Goal: Transaction & Acquisition: Purchase product/service

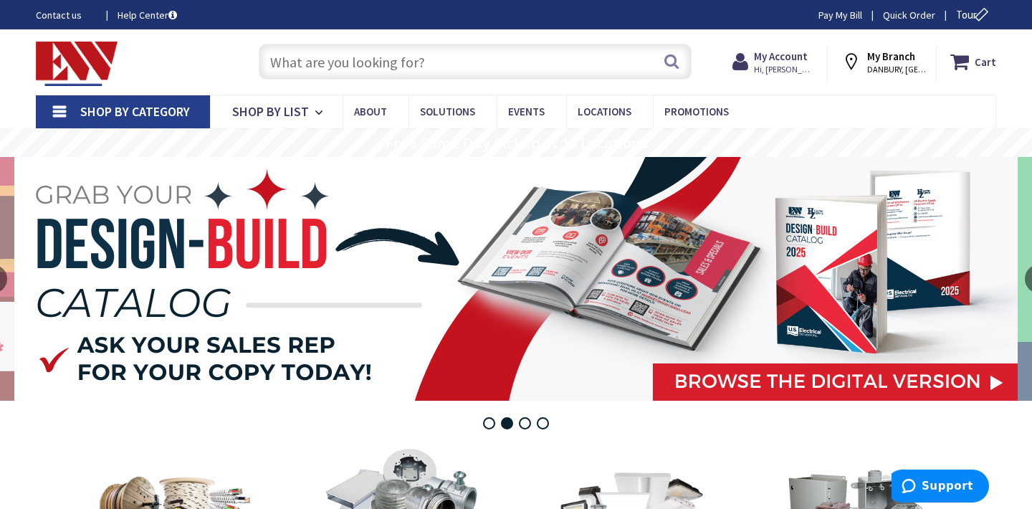
click at [304, 65] on input "text" at bounding box center [475, 62] width 433 height 36
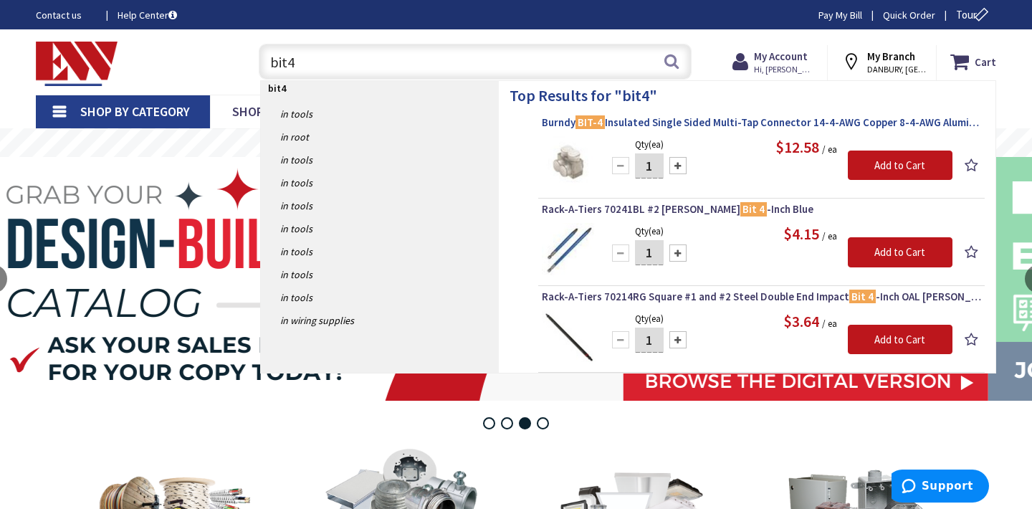
type input "bit4"
click at [616, 125] on span "Burndy BIT-4 Insulated Single Sided Multi-Tap Connector 14-4-AWG Copper 8-4-AWG…" at bounding box center [761, 122] width 439 height 14
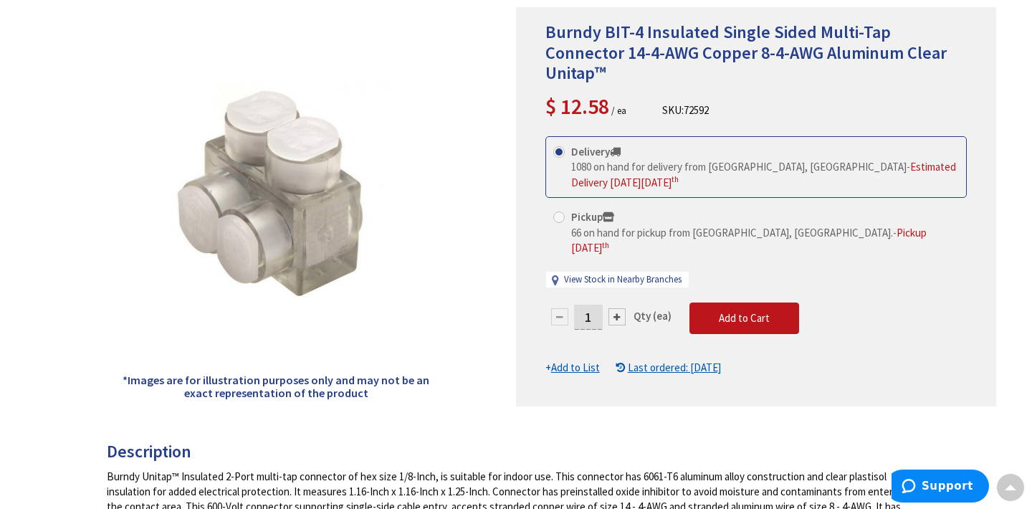
click at [593, 305] on input "1" at bounding box center [588, 317] width 29 height 25
type input "7"
click at [721, 282] on form "This product is Discontinued Delivery 1080 on hand for delivery from Middletown…" at bounding box center [755, 255] width 421 height 239
click at [721, 311] on span "Add to Cart" at bounding box center [744, 318] width 51 height 14
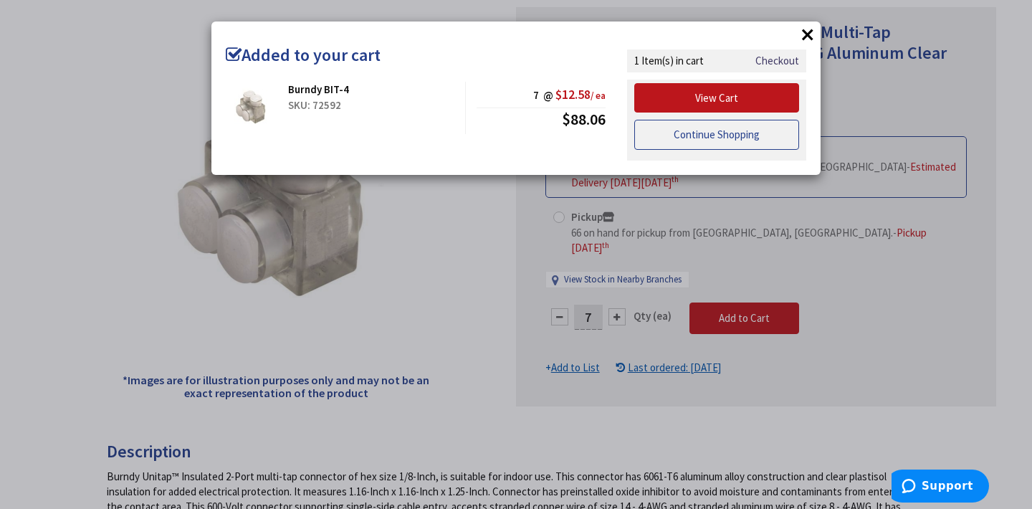
click at [745, 136] on link "Continue Shopping" at bounding box center [716, 135] width 165 height 30
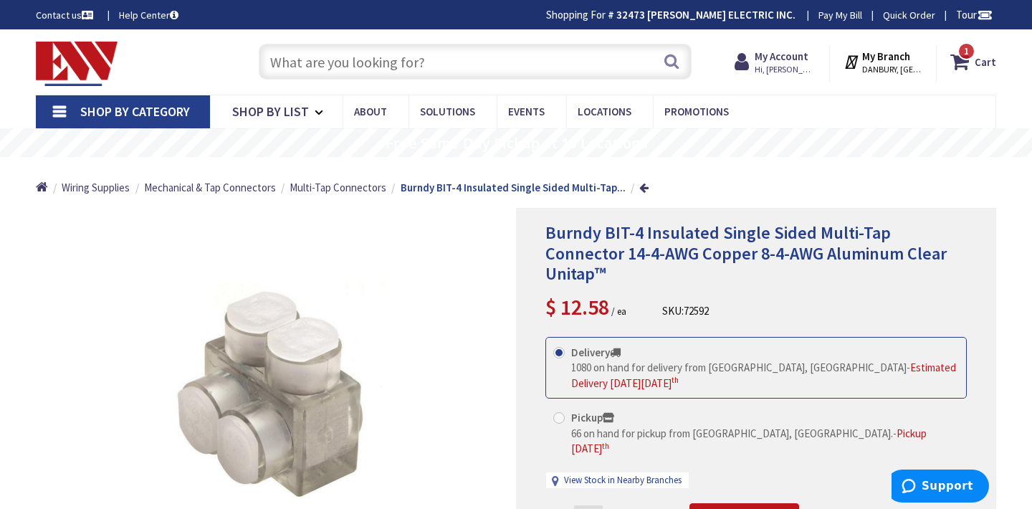
click at [543, 53] on input "text" at bounding box center [475, 62] width 433 height 36
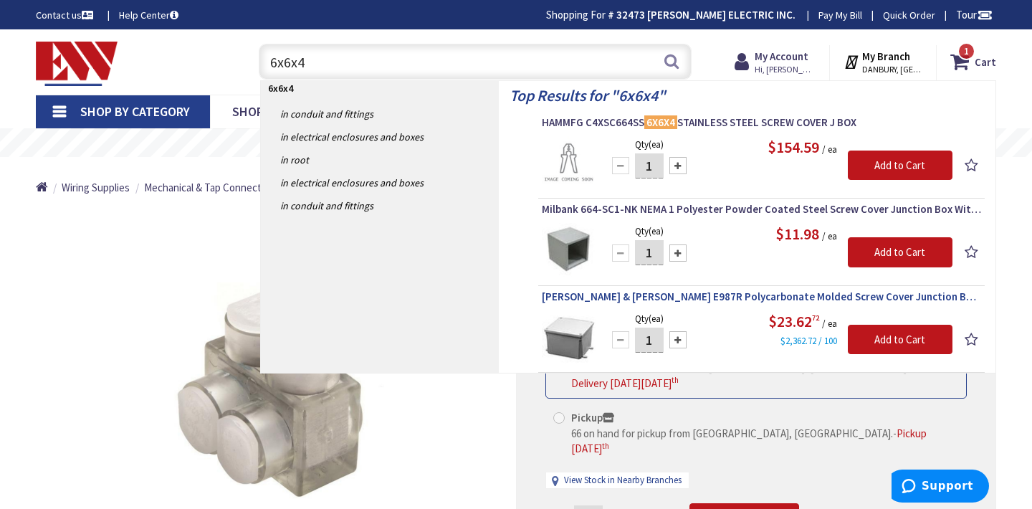
type input "6x6x4"
click at [756, 299] on span "Thomas & Betts E987R Polycarbonate Molded Screw Cover Junction Box 6-Inch x 6-I…" at bounding box center [761, 297] width 439 height 14
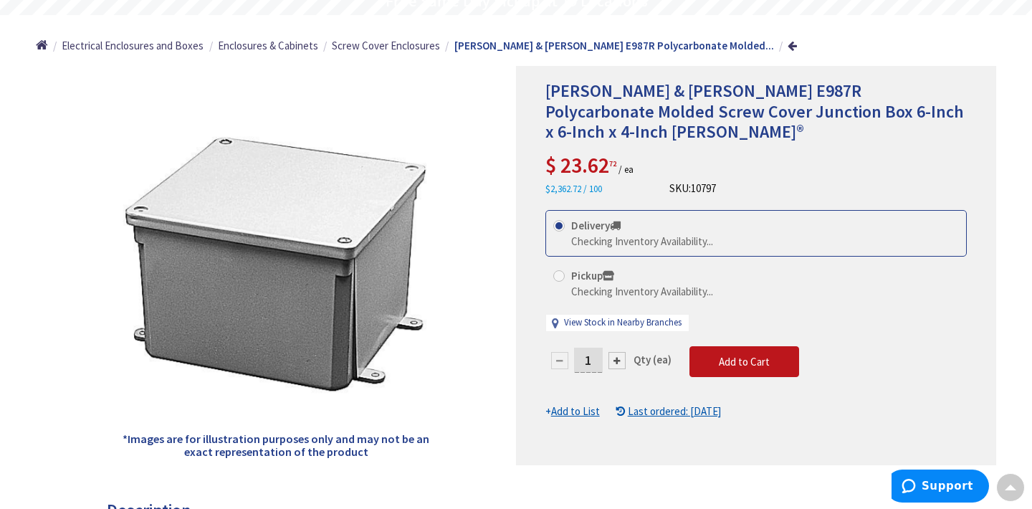
scroll to position [143, 0]
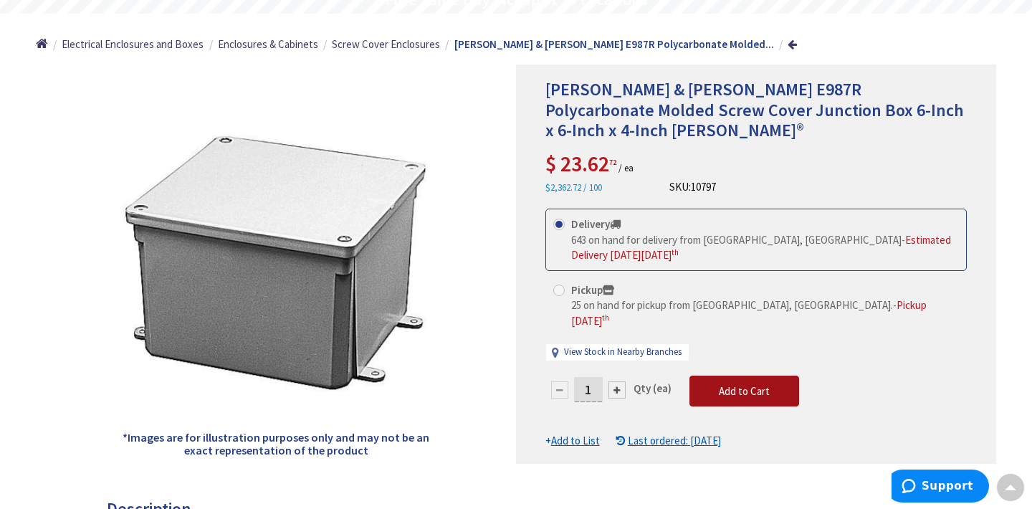
click at [762, 384] on span "Add to Cart" at bounding box center [744, 391] width 51 height 14
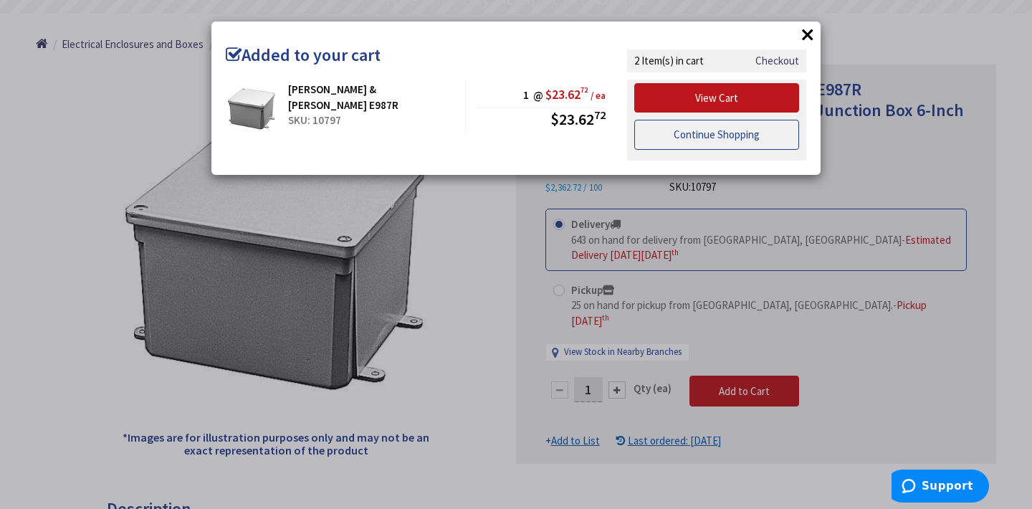
click at [740, 136] on link "Continue Shopping" at bounding box center [716, 135] width 165 height 30
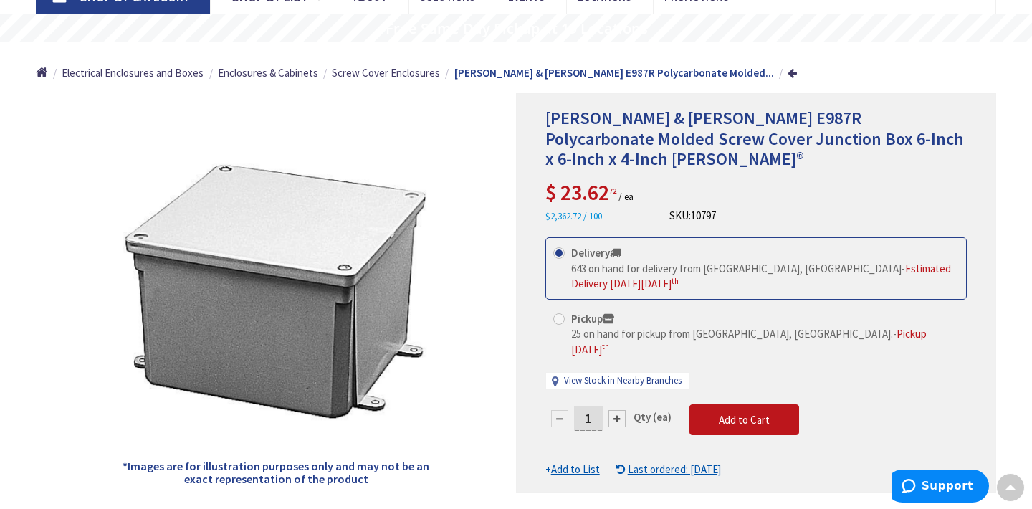
scroll to position [0, 0]
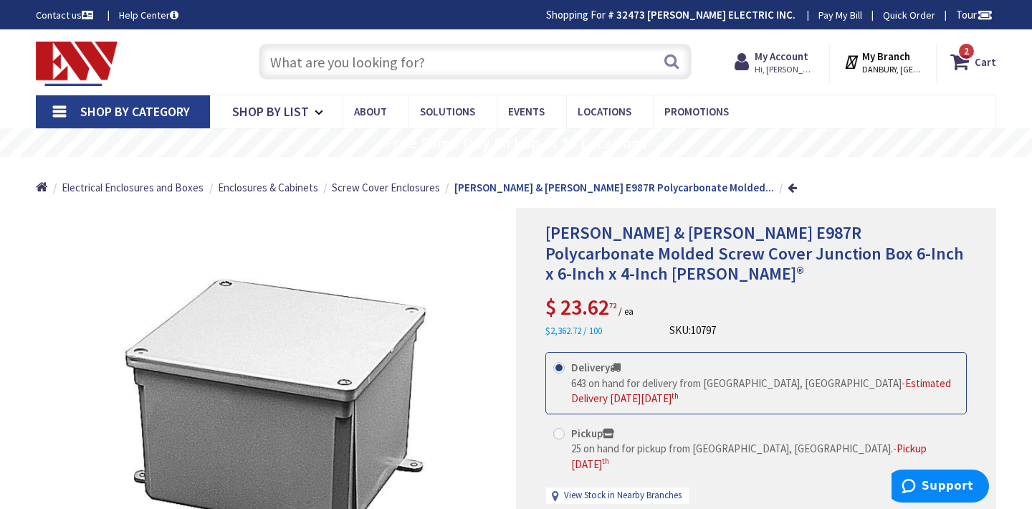
click at [517, 65] on input "text" at bounding box center [475, 62] width 433 height 36
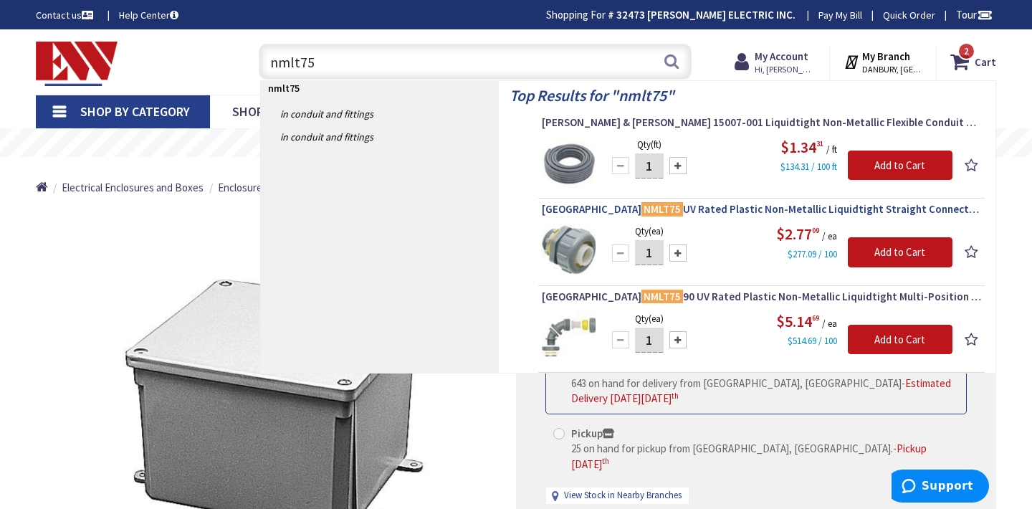
type input "nmlt75"
click at [688, 207] on span "Arlington NMLT75 UV Rated Plastic Non-Metallic Liquidtight Straight Connector 3…" at bounding box center [761, 209] width 439 height 14
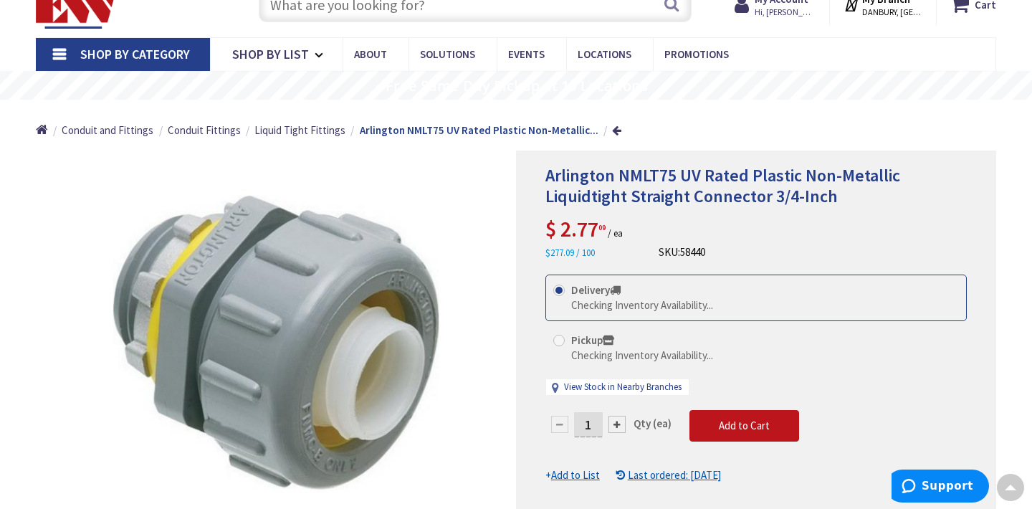
scroll to position [86, 0]
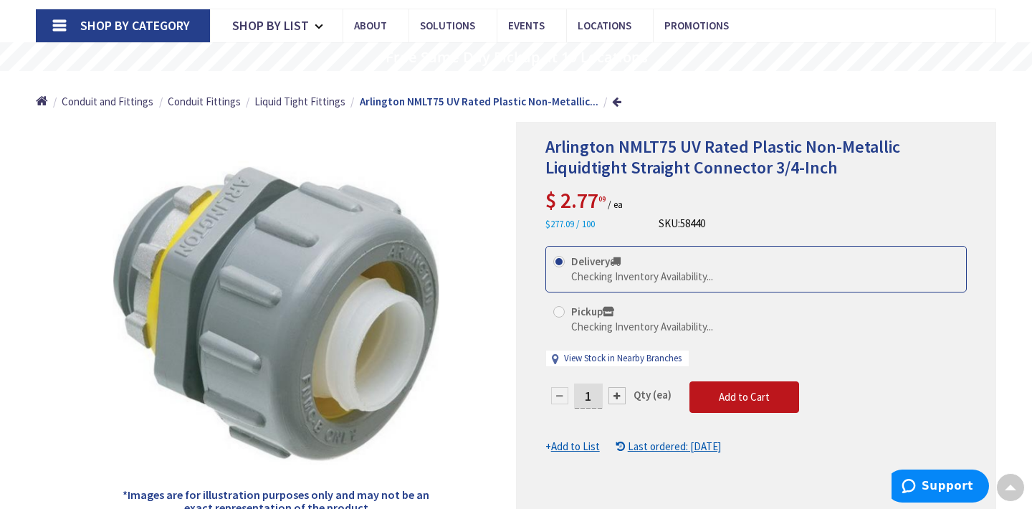
click at [593, 396] on input "1" at bounding box center [588, 395] width 29 height 25
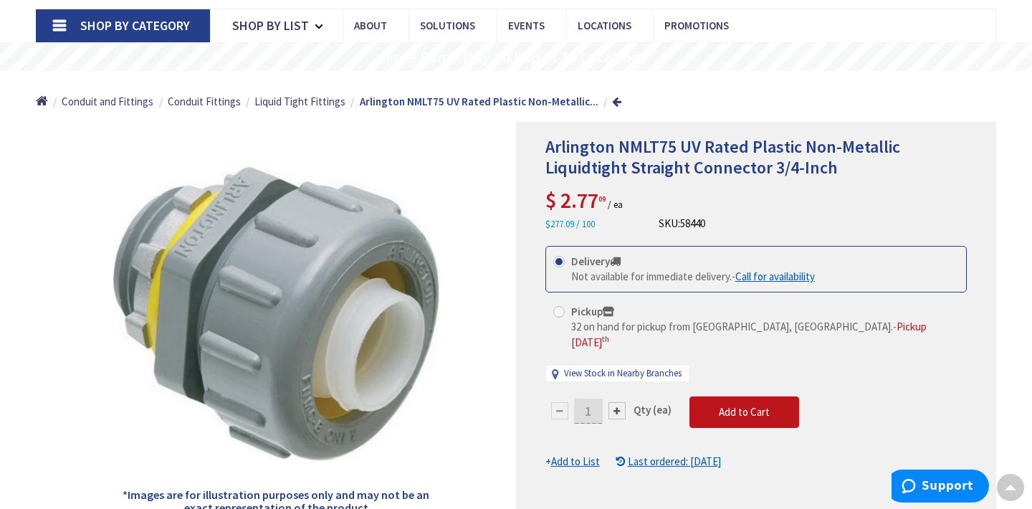
type input "1"
click at [530, 315] on div "Arlington NMLT75 UV Rated Plastic Non-Metallic Liquidtight Straight Connector 3…" at bounding box center [756, 321] width 480 height 399
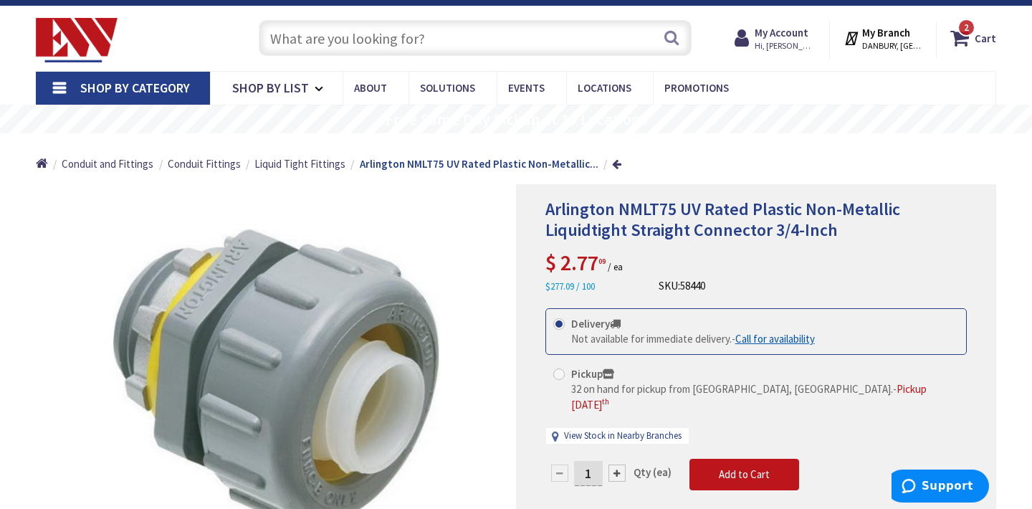
scroll to position [0, 0]
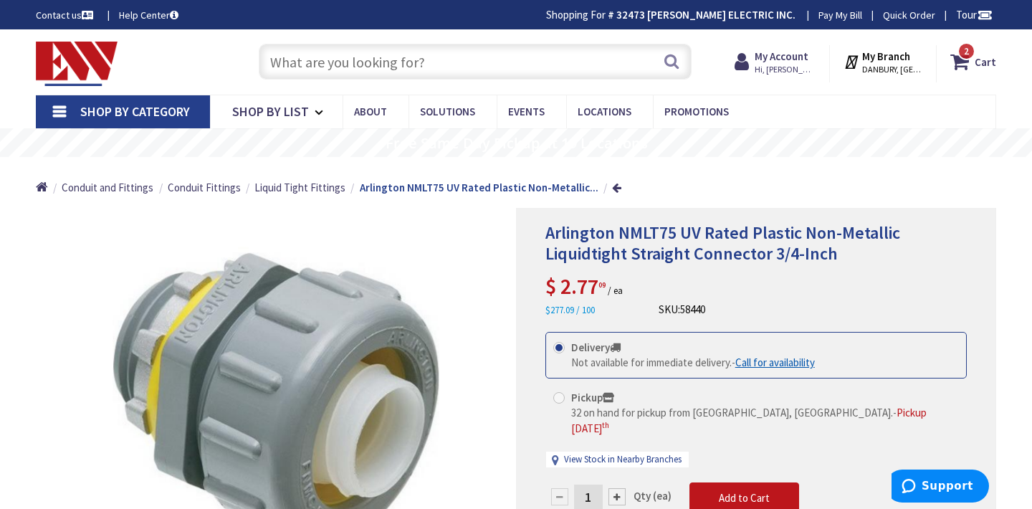
click at [378, 53] on input "text" at bounding box center [475, 62] width 433 height 36
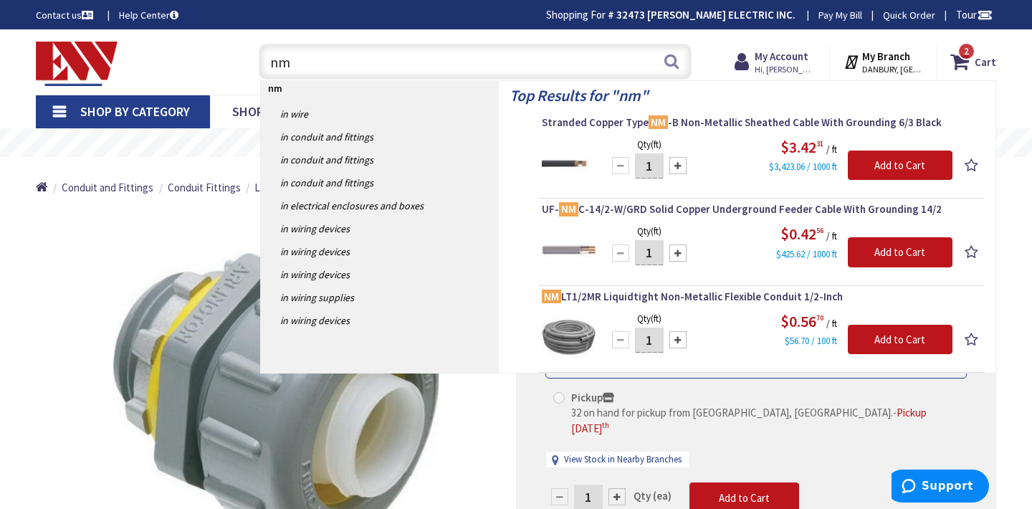
type input "n"
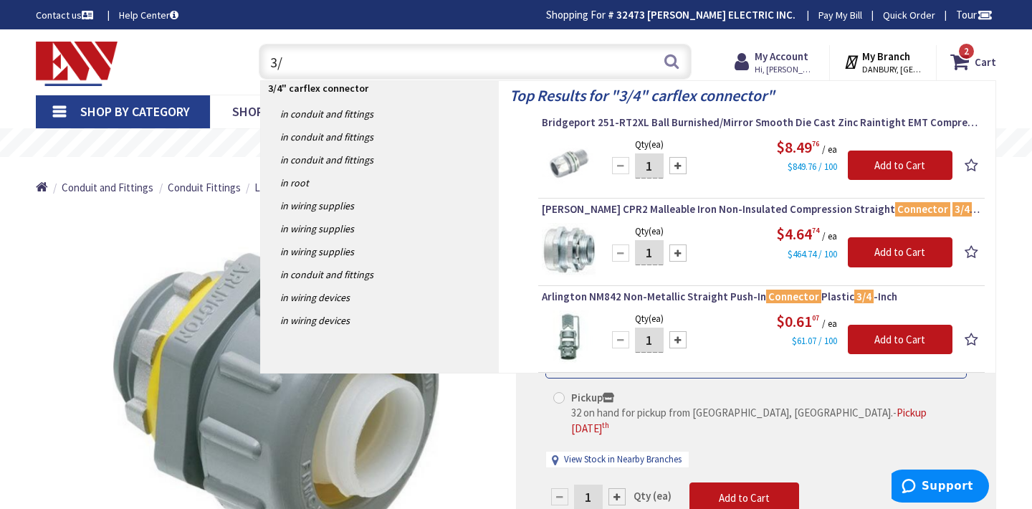
type input "3"
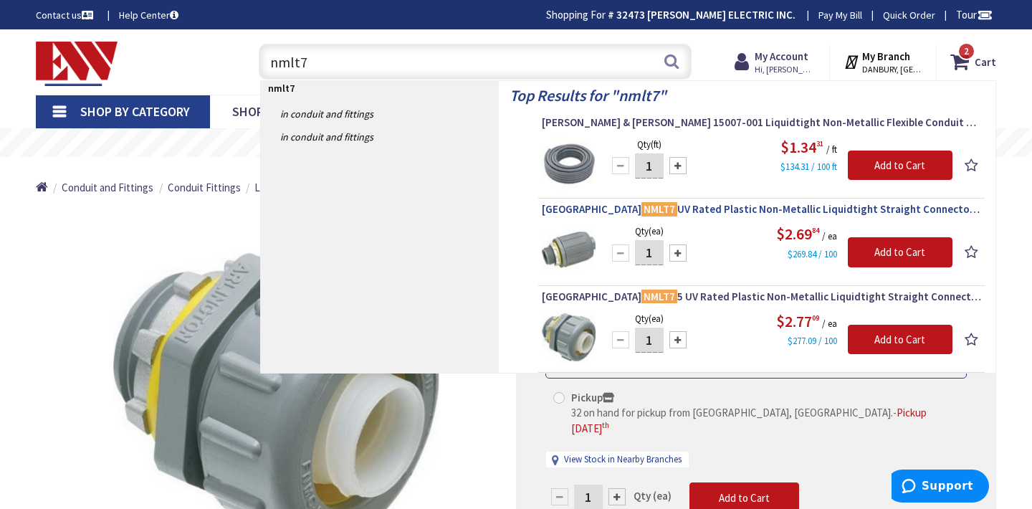
type input "nmlt7"
click at [737, 207] on span "Arlington NMLT7 UV Rated Plastic Non-Metallic Liquidtight Straight Connector 3/…" at bounding box center [761, 209] width 439 height 14
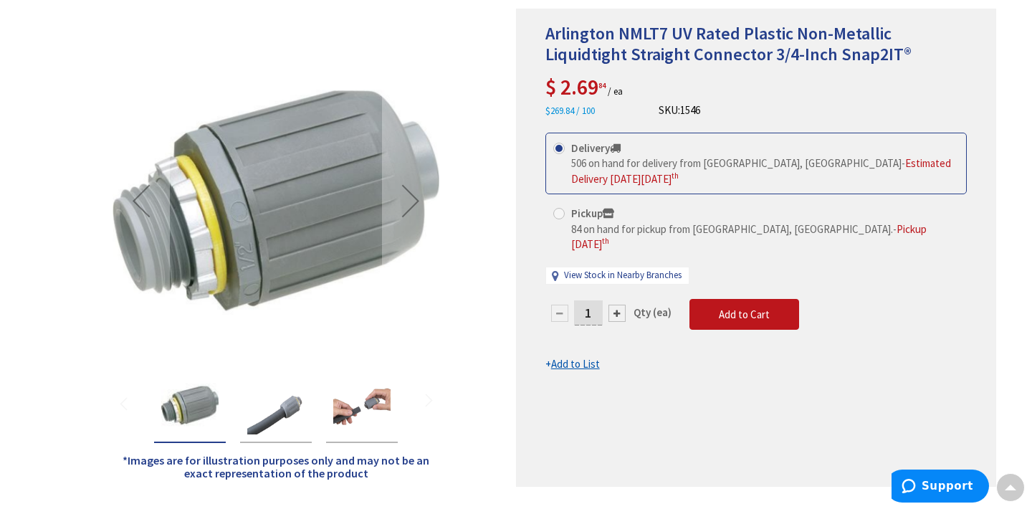
scroll to position [201, 0]
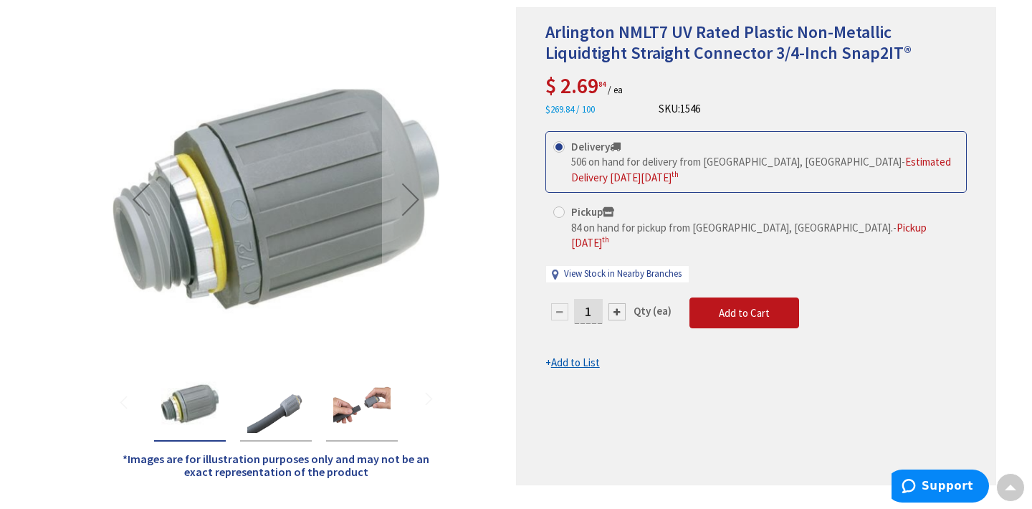
click at [601, 299] on input "1" at bounding box center [588, 311] width 29 height 25
type input "6"
click at [722, 295] on form "This product is Discontinued Delivery 506 on hand for delivery from Middletown,…" at bounding box center [755, 250] width 421 height 239
click at [722, 306] on span "Add to Cart" at bounding box center [744, 313] width 51 height 14
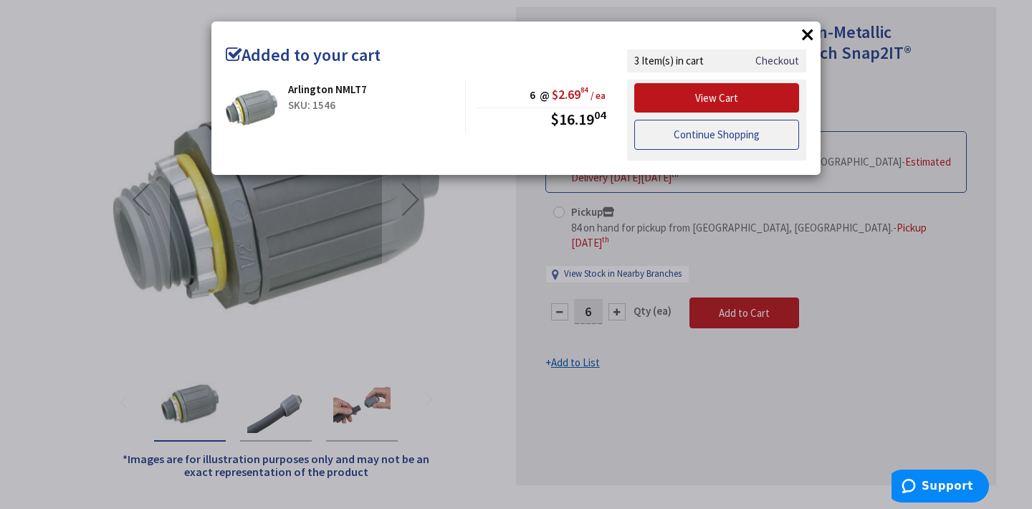
click at [740, 141] on link "Continue Shopping" at bounding box center [716, 135] width 165 height 30
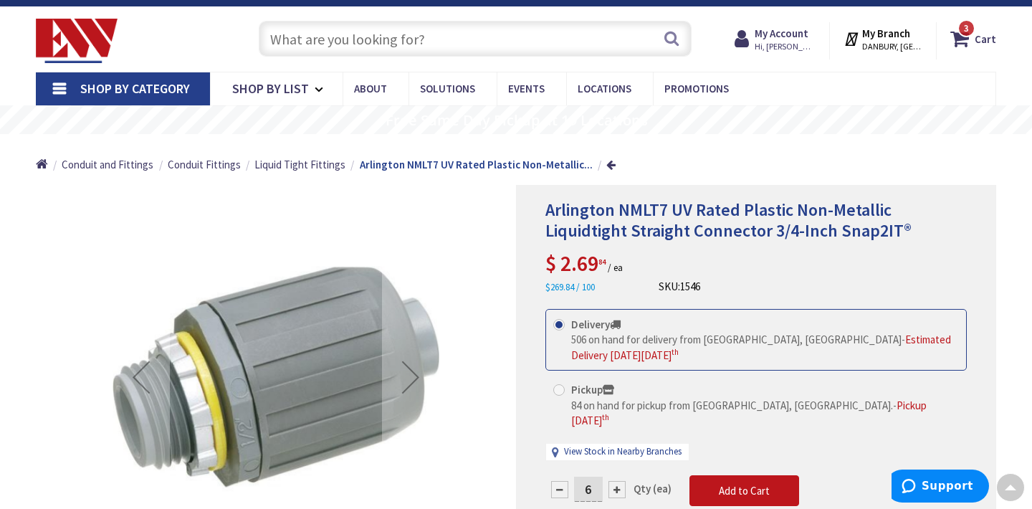
scroll to position [0, 0]
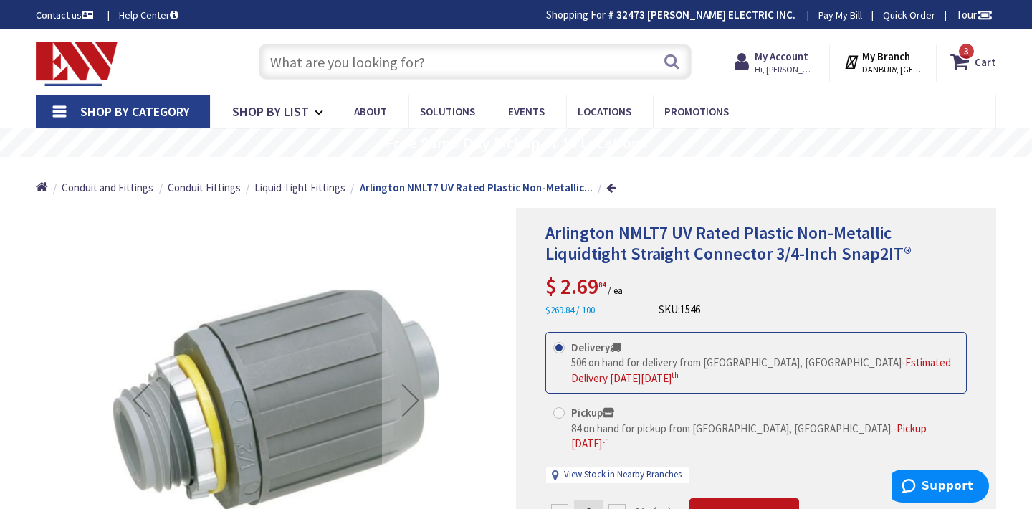
click at [615, 59] on input "text" at bounding box center [475, 62] width 433 height 36
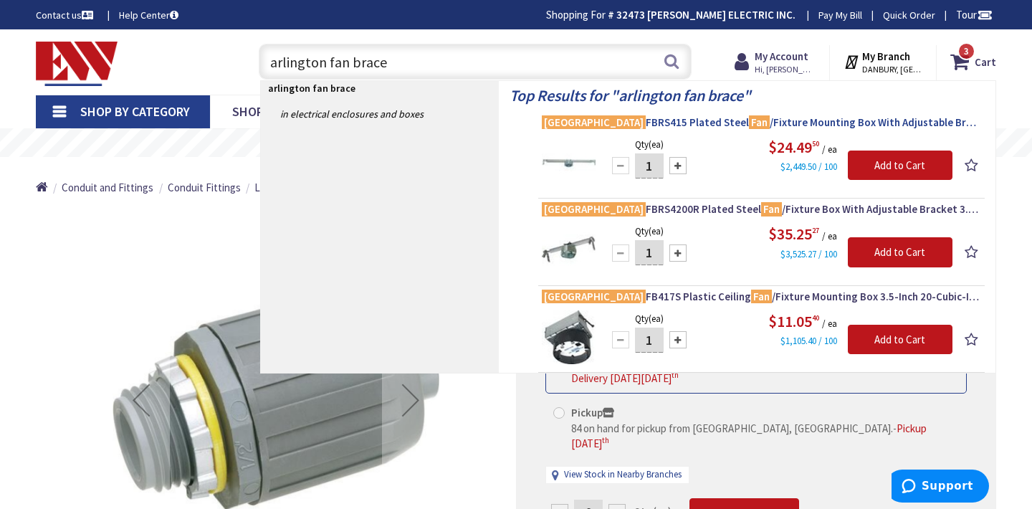
type input "arlington fan brace"
click at [749, 120] on mark "Fan" at bounding box center [759, 122] width 21 height 18
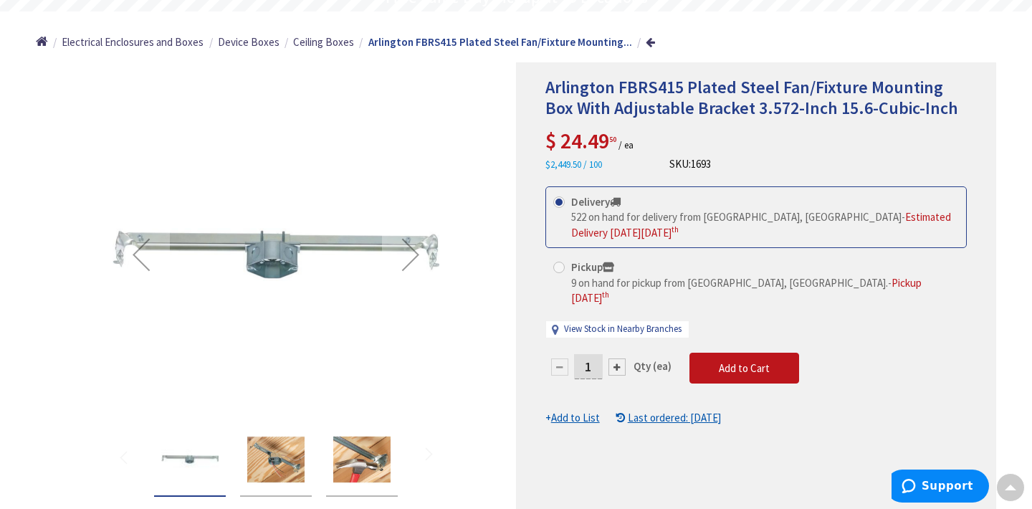
scroll to position [172, 0]
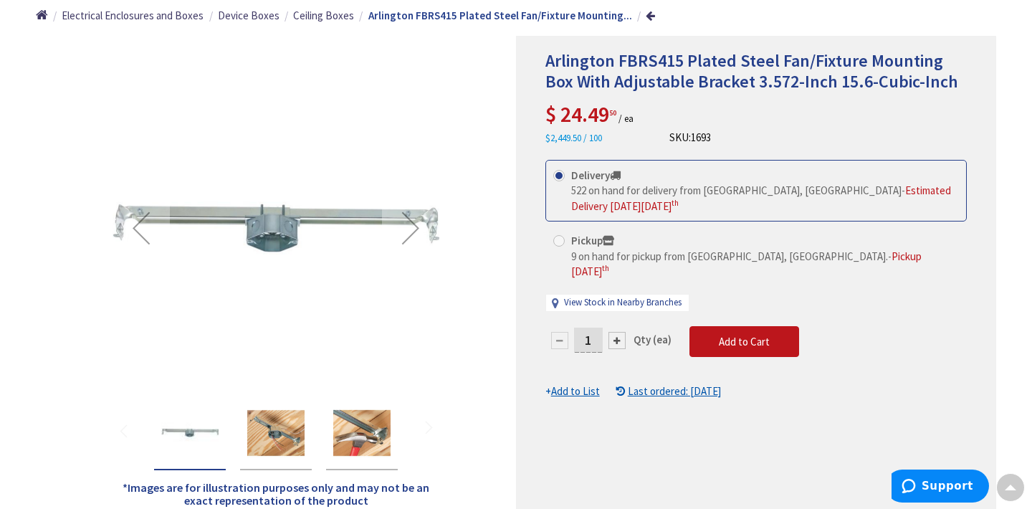
click at [588, 328] on input "1" at bounding box center [588, 340] width 29 height 25
click at [593, 328] on input "1" at bounding box center [588, 340] width 29 height 25
type input "2"
click at [727, 321] on form "This product is Discontinued Delivery 522 on hand for delivery from Middletown,…" at bounding box center [755, 279] width 421 height 239
click at [727, 335] on span "Add to Cart" at bounding box center [744, 342] width 51 height 14
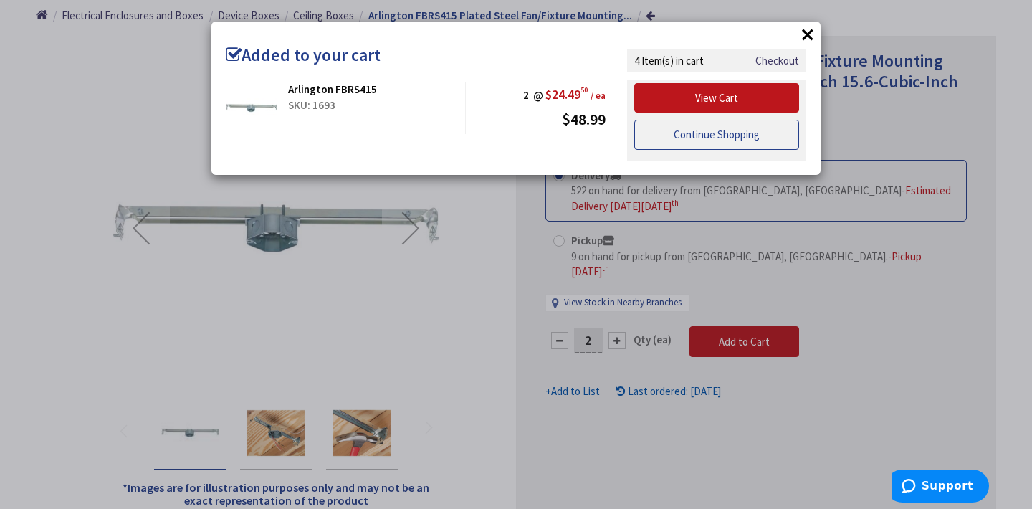
click at [741, 128] on link "Continue Shopping" at bounding box center [716, 135] width 165 height 30
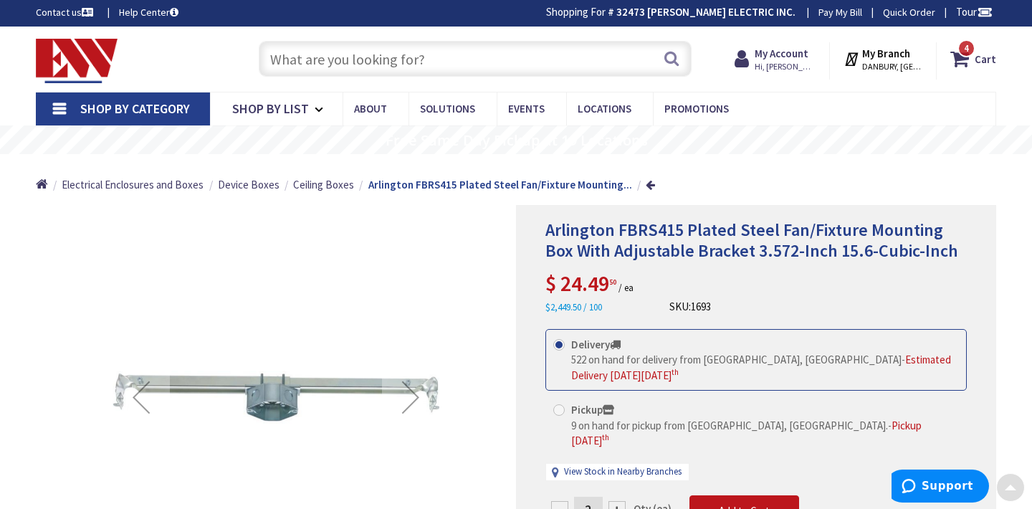
scroll to position [0, 0]
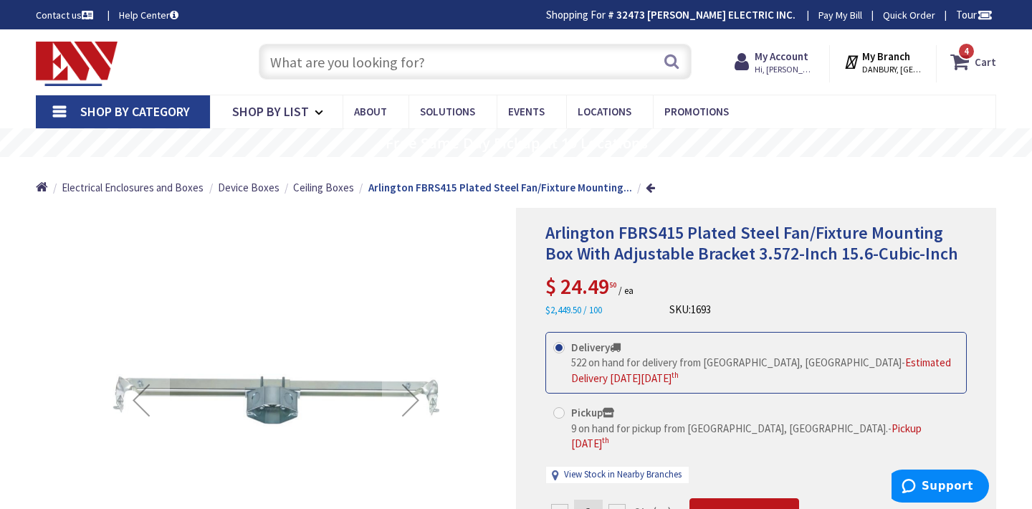
click at [974, 63] on icon at bounding box center [962, 62] width 24 height 26
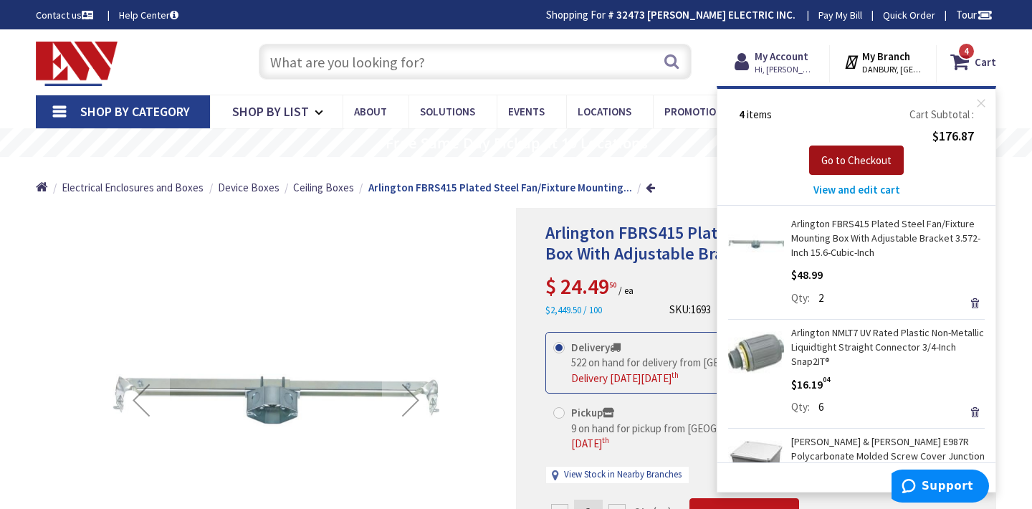
click at [851, 156] on span "Go to Checkout" at bounding box center [856, 160] width 70 height 14
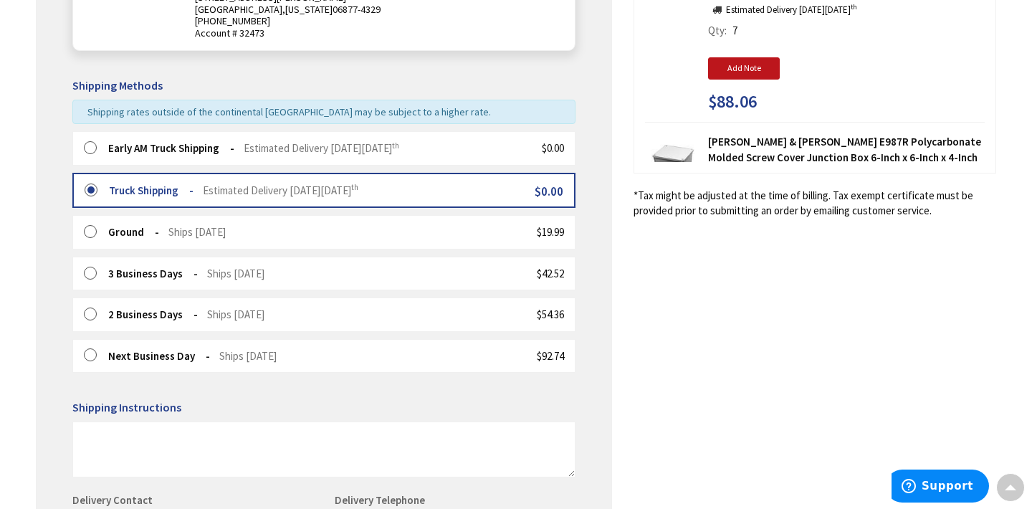
scroll to position [316, 0]
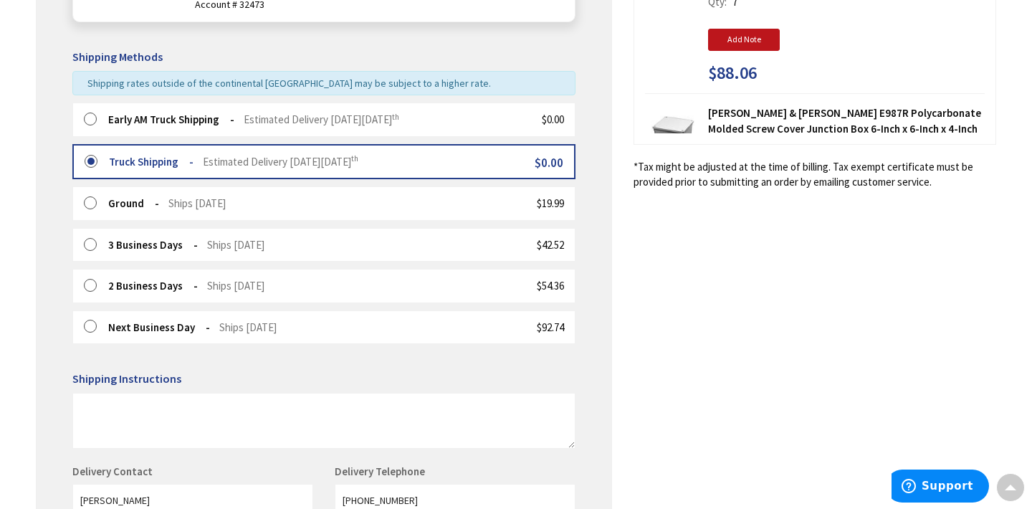
click at [89, 120] on label at bounding box center [95, 120] width 22 height 14
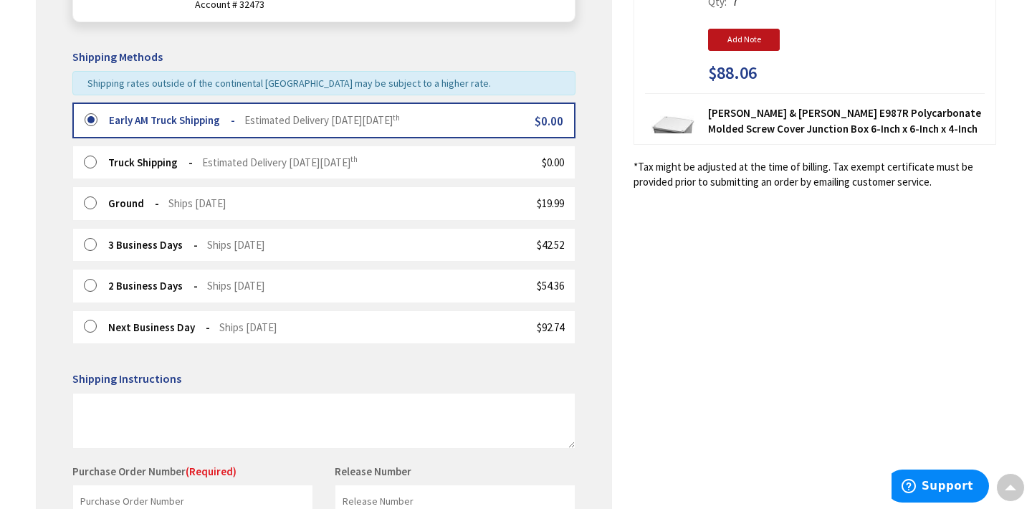
click at [636, 247] on div "Shipping Review & Payment Estimated Total $176.87 4 Some items on your order ar…" at bounding box center [516, 227] width 960 height 937
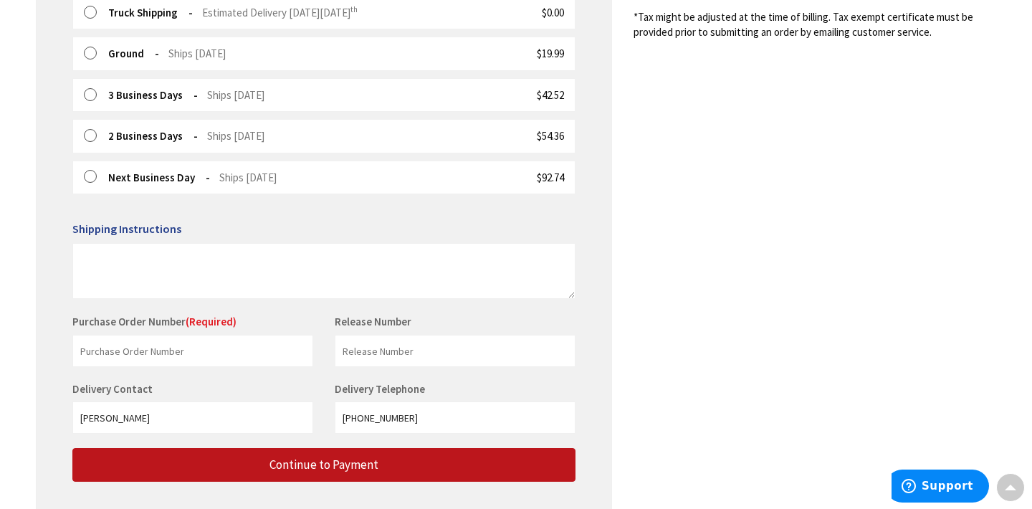
scroll to position [488, 0]
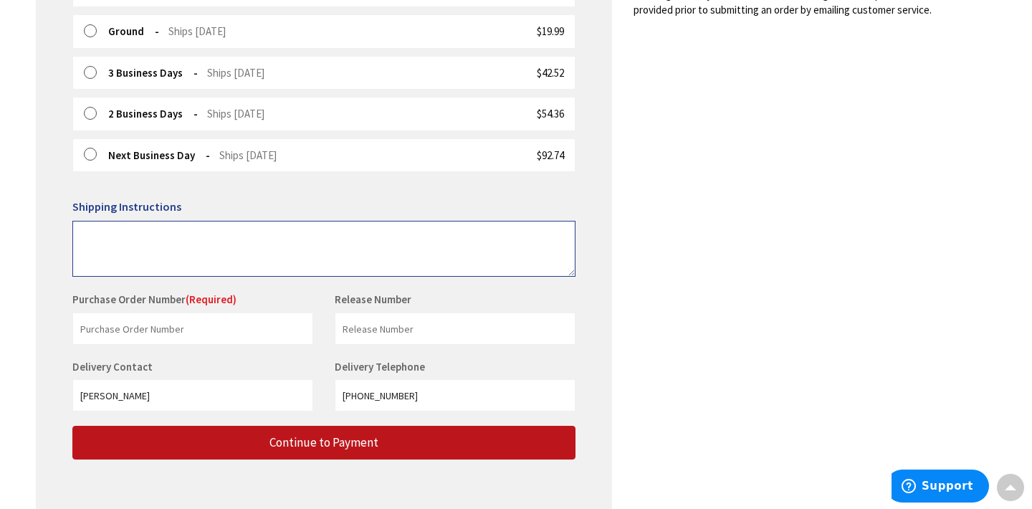
click at [146, 234] on textarea at bounding box center [323, 249] width 503 height 56
type textarea "leave material by garage"
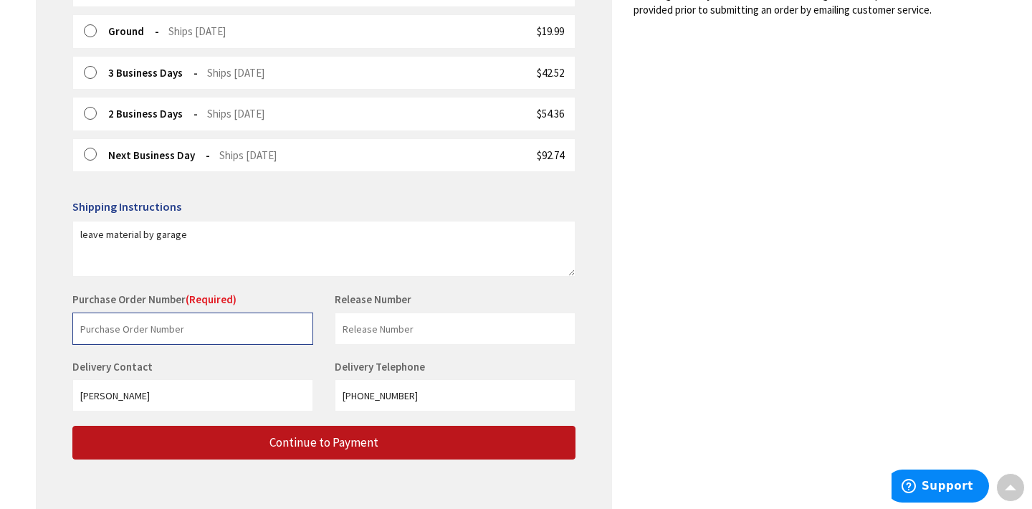
click at [151, 324] on input "text" at bounding box center [192, 328] width 241 height 32
type input "stock"
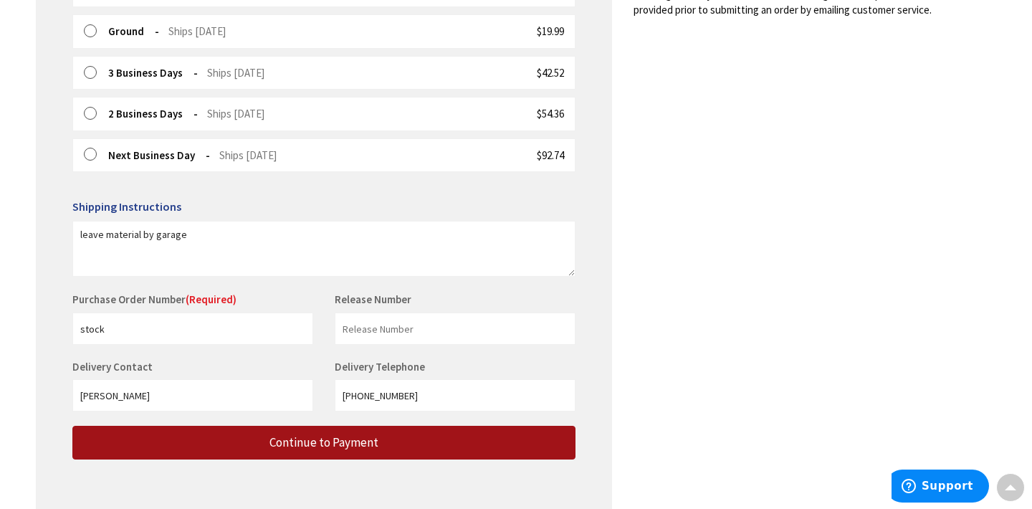
click at [186, 442] on button "Continue to Payment" at bounding box center [323, 443] width 503 height 34
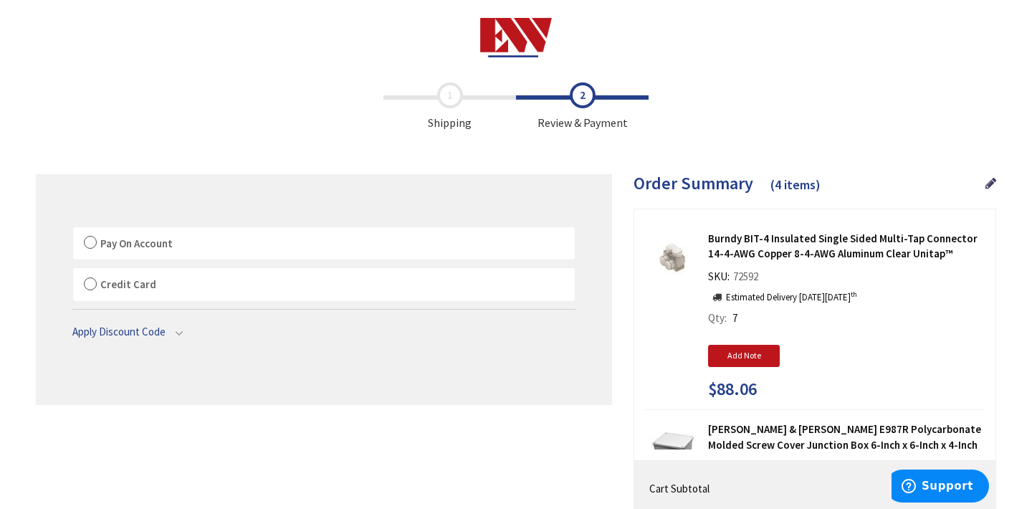
click at [94, 245] on label "Pay On Account" at bounding box center [324, 243] width 502 height 33
click at [89, 243] on label "Pay On Account" at bounding box center [324, 243] width 502 height 33
click at [73, 230] on input "Pay On Account" at bounding box center [73, 230] width 0 height 0
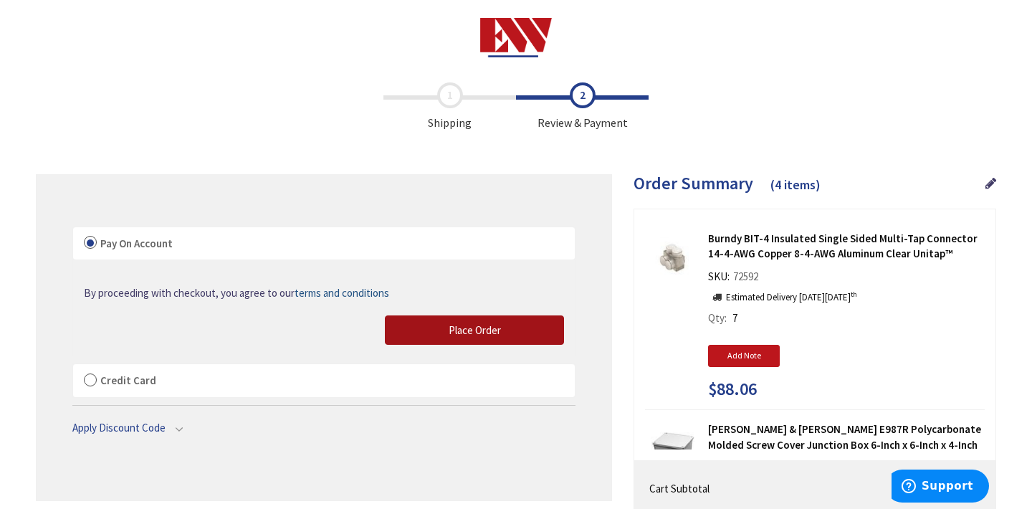
click at [459, 334] on span "Place Order" at bounding box center [475, 330] width 52 height 14
